Goal: Information Seeking & Learning: Find specific fact

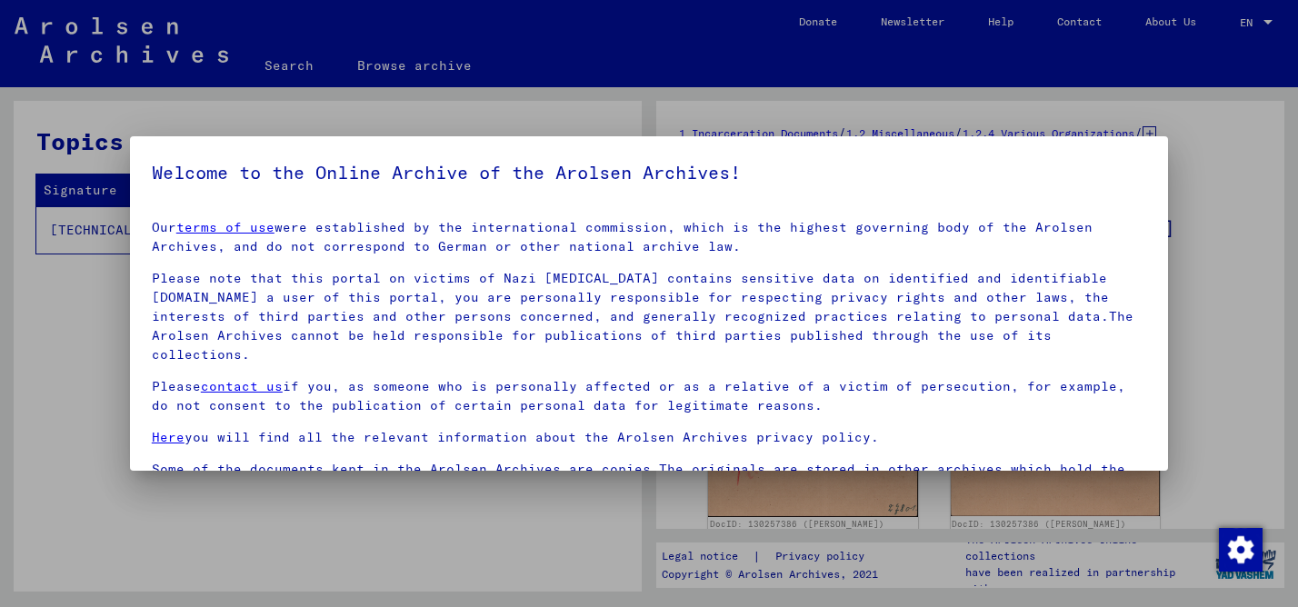
click at [1228, 394] on div at bounding box center [649, 303] width 1298 height 607
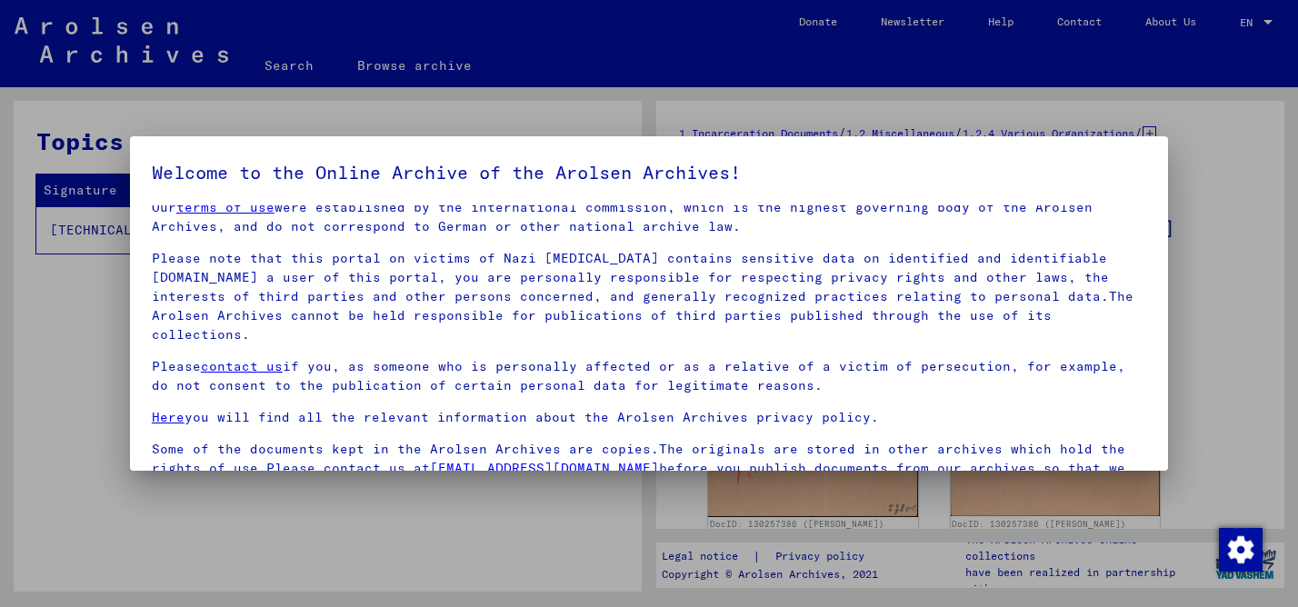
scroll to position [151, 0]
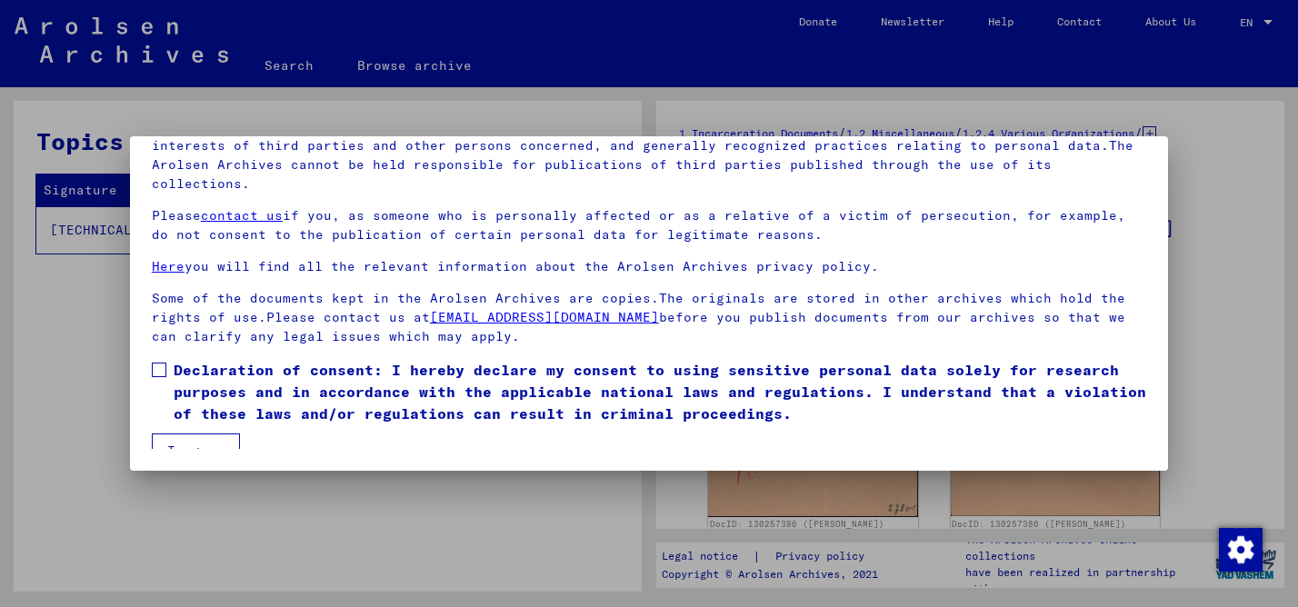
click at [158, 363] on span at bounding box center [159, 370] width 15 height 15
click at [180, 410] on mat-checkbox "Declaration of consent: I hereby declare my consent to using sensitive personal…" at bounding box center [649, 396] width 994 height 75
click at [201, 433] on button "I agree" at bounding box center [196, 450] width 88 height 35
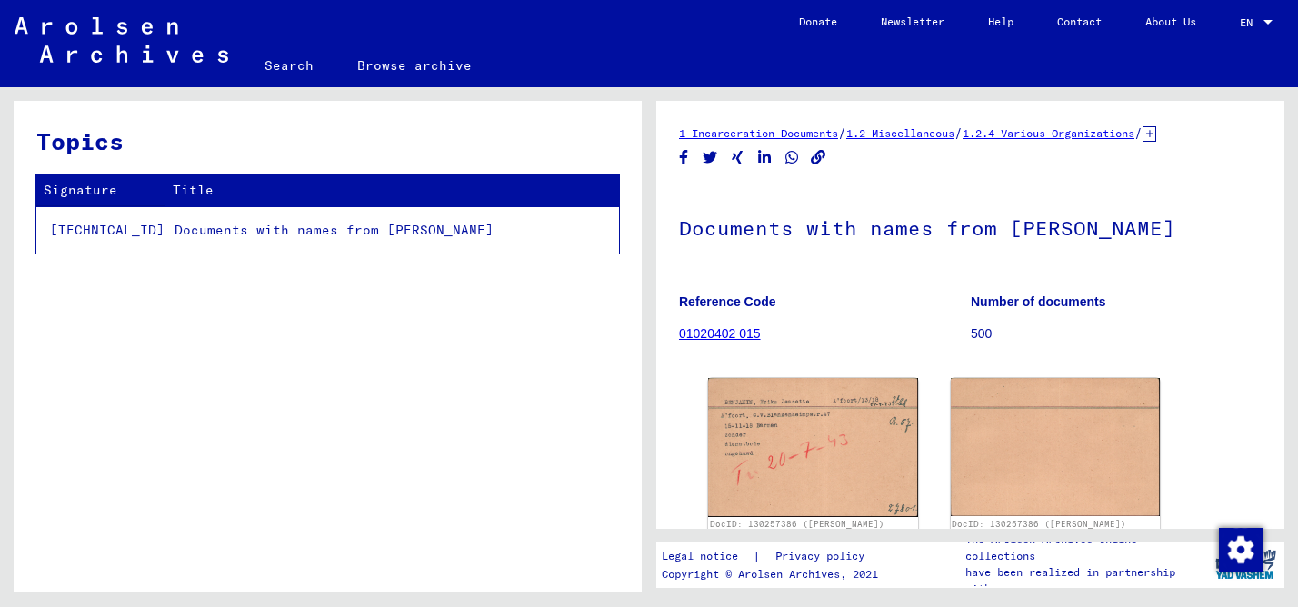
click at [979, 225] on h1 "Documents with names from [PERSON_NAME]" at bounding box center [970, 226] width 582 height 80
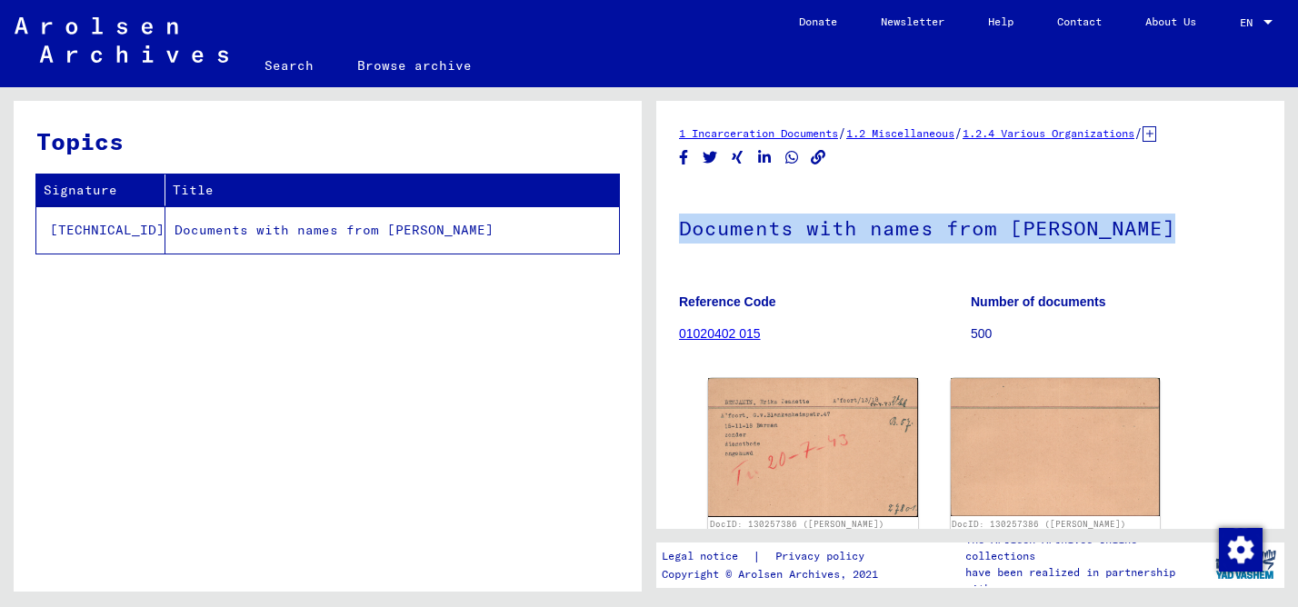
click at [979, 225] on h1 "Documents with names from [PERSON_NAME]" at bounding box center [970, 226] width 582 height 80
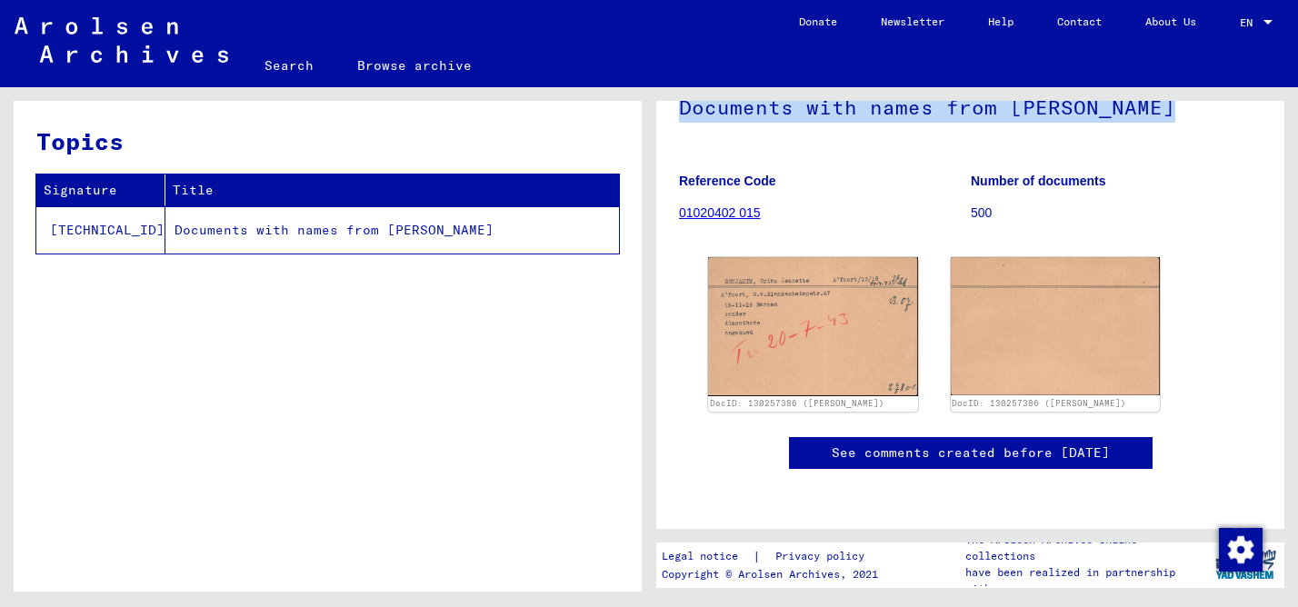
scroll to position [237, 0]
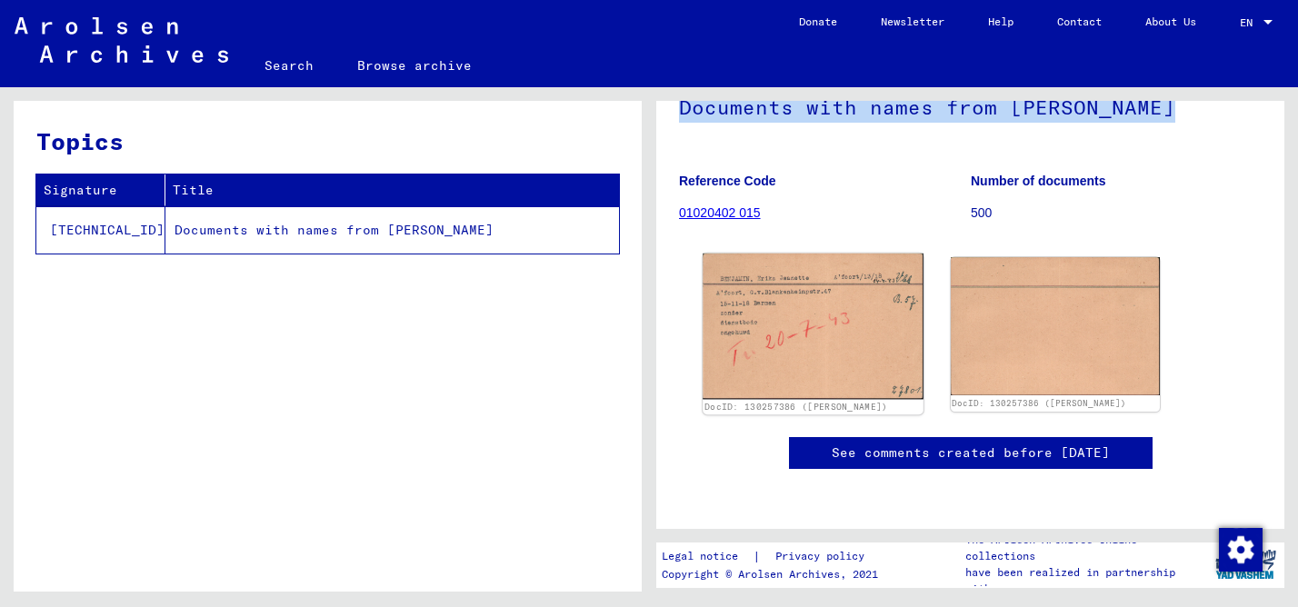
click at [848, 254] on img at bounding box center [812, 326] width 220 height 145
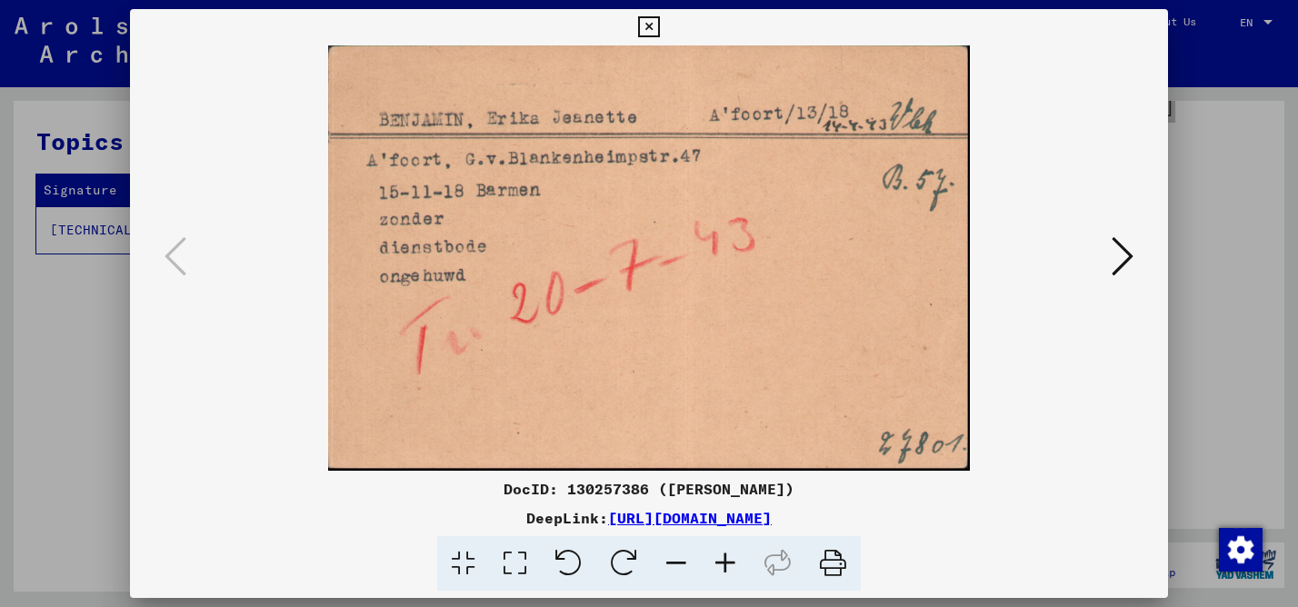
click at [0, 0] on div "DocID: 130257386 ([PERSON_NAME]: [URL][DOMAIN_NAME]" at bounding box center [649, 303] width 1298 height 607
drag, startPoint x: 821, startPoint y: 488, endPoint x: 655, endPoint y: 486, distance: 166.3
click at [655, 486] on div "DocID: 130257386 ([PERSON_NAME])" at bounding box center [649, 489] width 1038 height 22
copy div "[PERSON_NAME])"
click at [1227, 381] on div at bounding box center [649, 303] width 1298 height 607
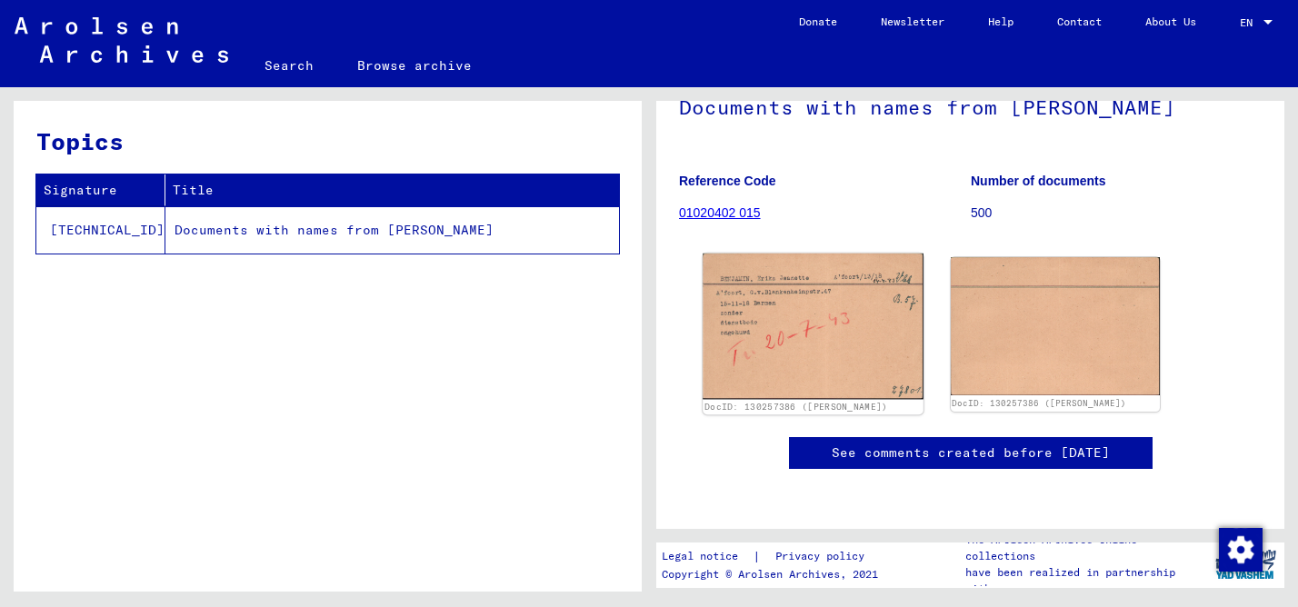
click at [869, 254] on img at bounding box center [812, 326] width 220 height 145
